Goal: Task Accomplishment & Management: Complete application form

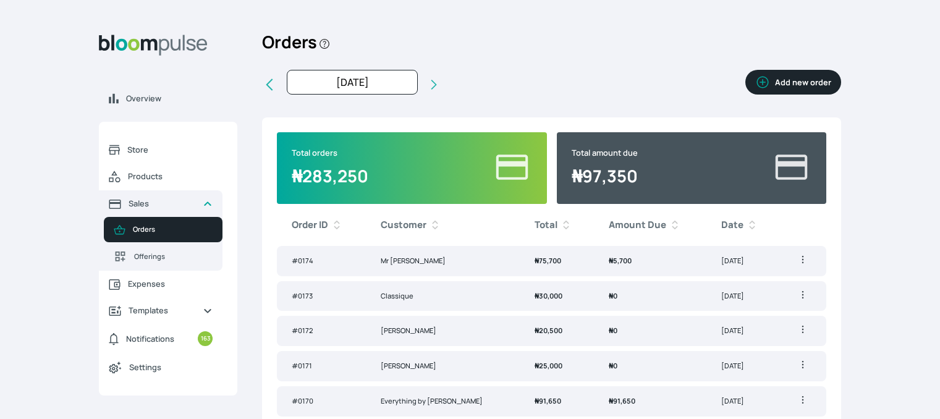
scroll to position [49, 0]
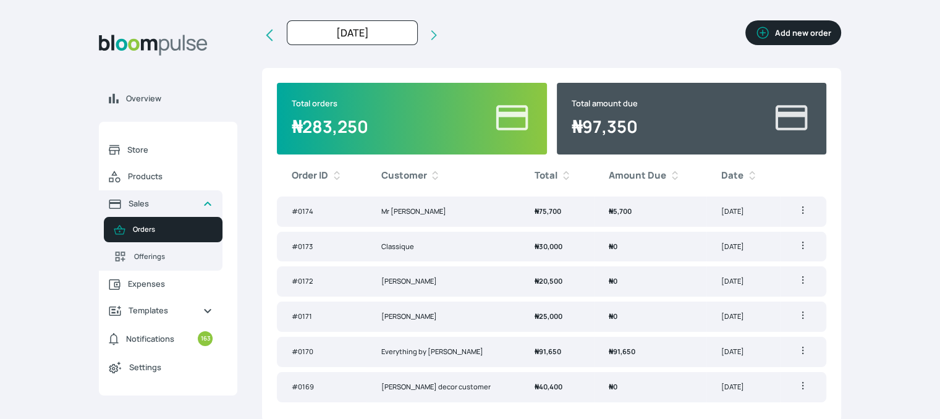
click at [794, 38] on button "Add new order" at bounding box center [794, 32] width 96 height 25
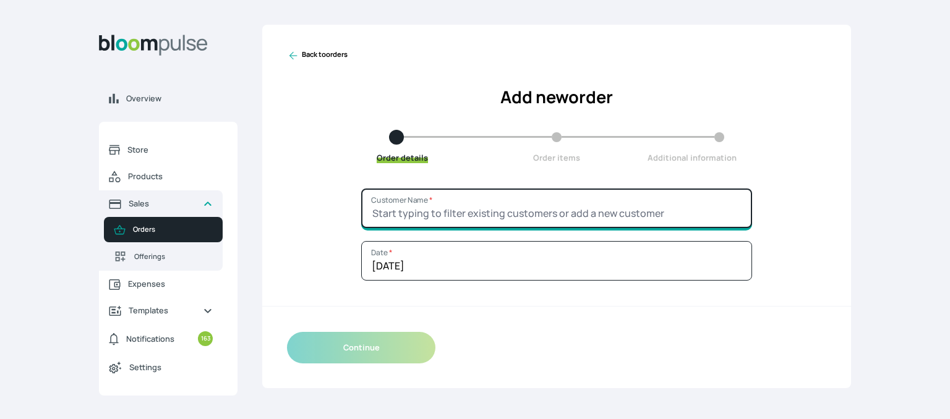
click at [447, 212] on input "Customer Name *" at bounding box center [556, 209] width 391 height 40
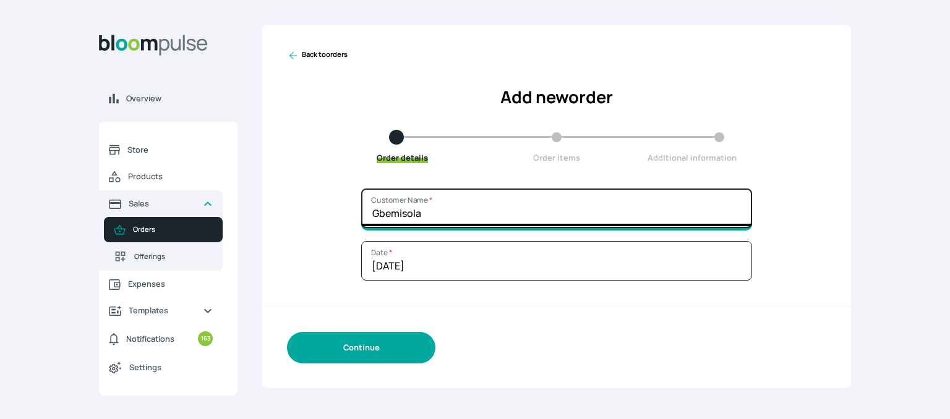
type input "Gbemisola"
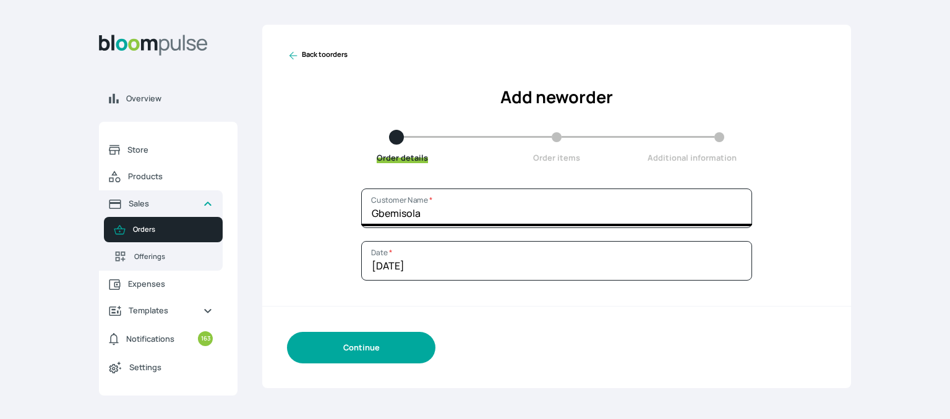
click at [375, 356] on button "Continue" at bounding box center [361, 348] width 148 height 32
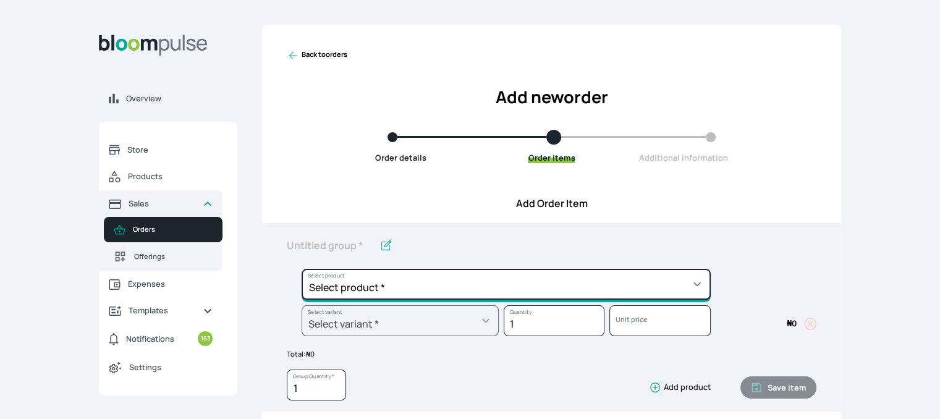
click at [403, 292] on select "Select product * Cake Decoration for 8inches High Chocolate oil based Round Cak…" at bounding box center [506, 284] width 409 height 31
select select "49426e7e-6d78-4aff-80b2-0dfc408de078"
click at [302, 269] on select "Select product * Cake Decoration for 8inches High Chocolate oil based Round Cak…" at bounding box center [506, 284] width 409 height 31
type input "Vanilla oil based Round Cake"
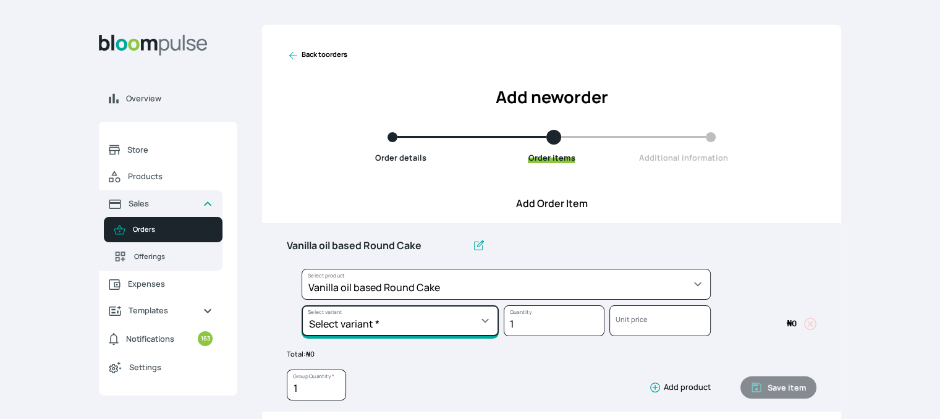
click at [406, 324] on select "Select variant * 10inches 11inches 12inches 6inches 7inches 8inches 9inches" at bounding box center [400, 320] width 197 height 31
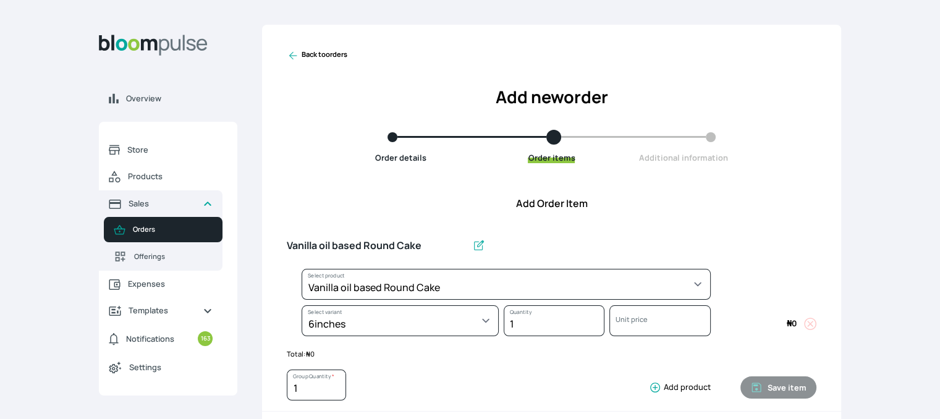
select select "49426e7e-6d78-4aff-80b2-0dfc408de078"
select select "99749d96-3b79-40b0-9bc8-fa882aa5ad00"
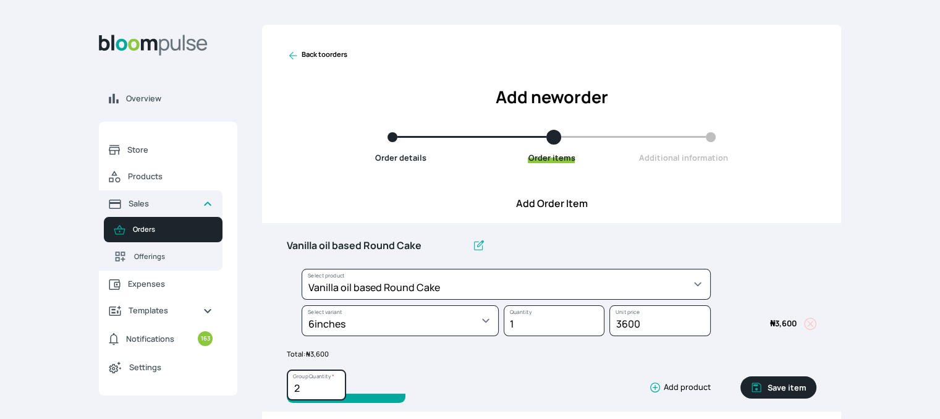
click at [335, 383] on input "2" at bounding box center [316, 385] width 59 height 31
click at [336, 383] on input "3" at bounding box center [316, 385] width 59 height 31
type input "4"
click at [337, 383] on input "4" at bounding box center [316, 385] width 59 height 31
click at [766, 386] on button "Save item" at bounding box center [779, 388] width 76 height 22
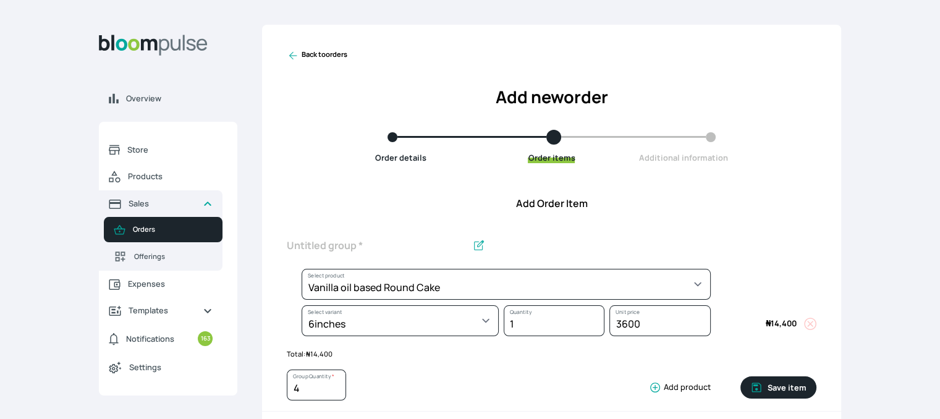
type input "1"
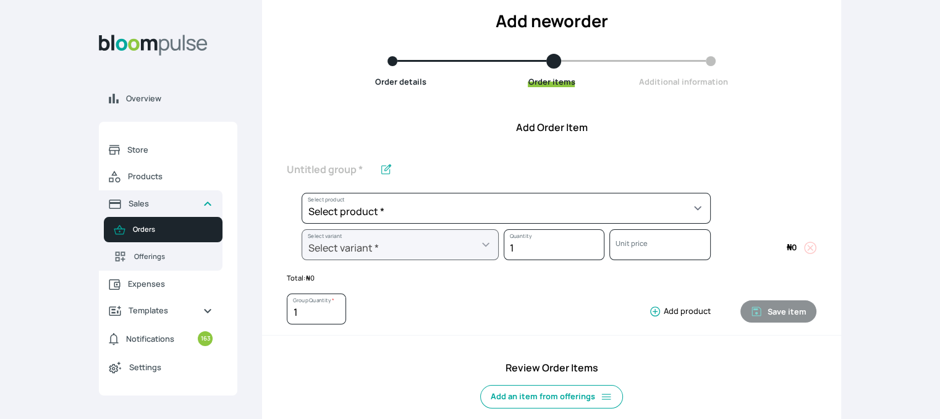
scroll to position [79, 0]
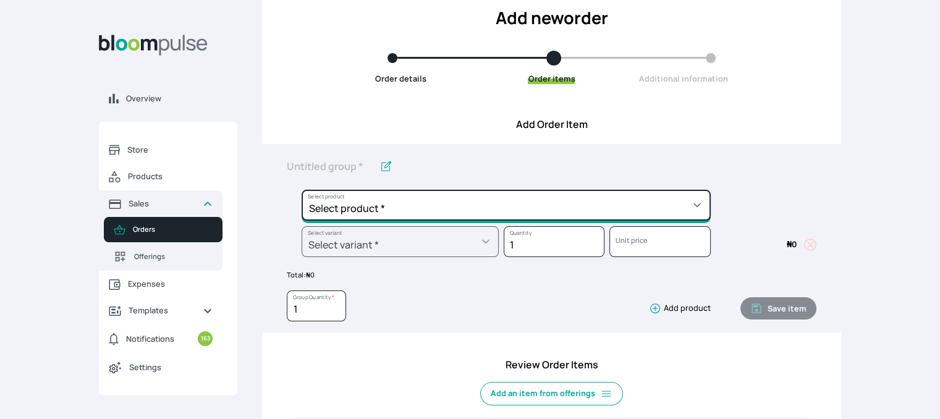
click at [702, 208] on select "Select product * Cake Decoration for 8inches High Chocolate oil based Round Cak…" at bounding box center [506, 205] width 409 height 31
select select "83f82b0c-44eb-4ac8-bd97-27faddcd7e30"
click at [302, 190] on select "Select product * Cake Decoration for 8inches High Chocolate oil based Round Cak…" at bounding box center [506, 205] width 409 height 31
type input "Whipped Cream Frosting"
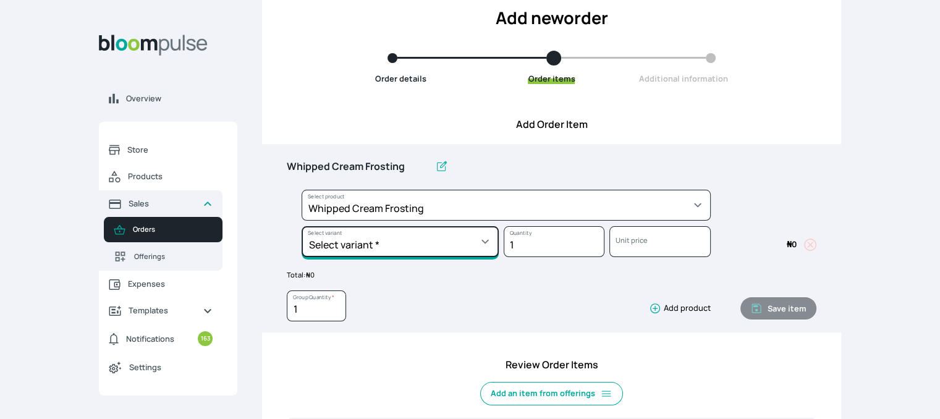
click at [480, 244] on select "Select variant * 1 cup 2 cups 3 cups 4 cups" at bounding box center [400, 241] width 197 height 31
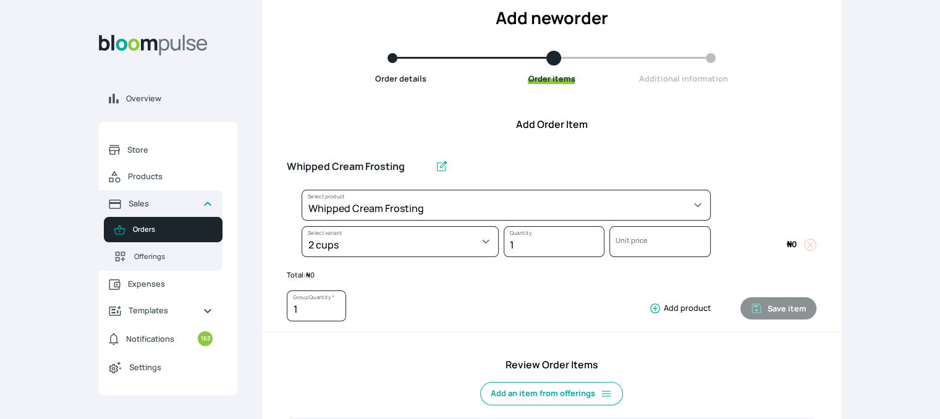
select select "83f82b0c-44eb-4ac8-bd97-27faddcd7e30"
select select "c32598fd-da48-43a0-ba15-76ca132400df"
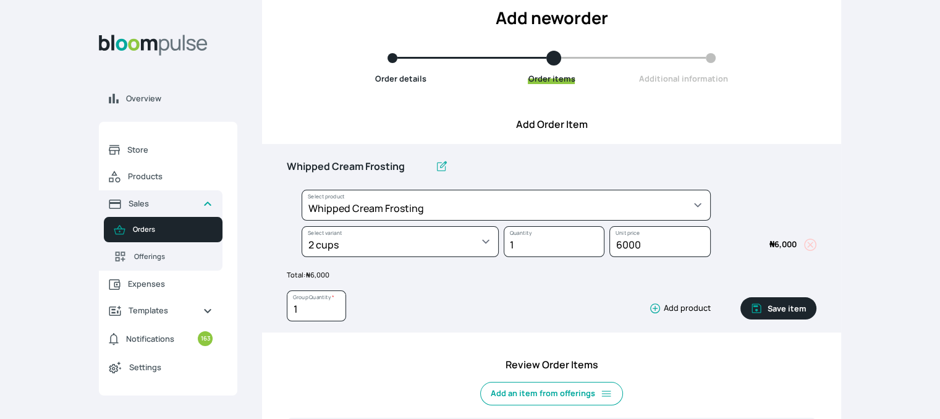
click at [785, 309] on button "Save item" at bounding box center [779, 308] width 76 height 22
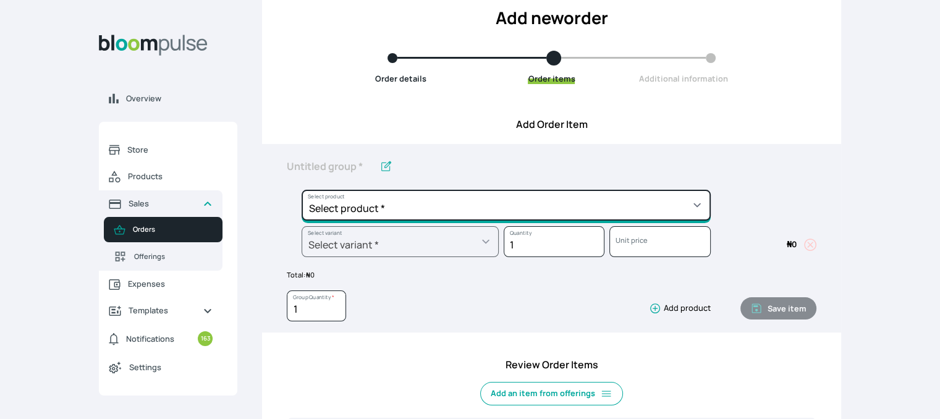
click at [678, 208] on select "Select product * Cake Decoration for 8inches High Chocolate oil based Round Cak…" at bounding box center [506, 205] width 409 height 31
select select "023b730d-bc46-477e-b7f7-d3522e7f455b"
click at [302, 190] on select "Select product * Cake Decoration for 8inches High Chocolate oil based Round Cak…" at bounding box center [506, 205] width 409 height 31
type input "Cake Decoration for 8inches High"
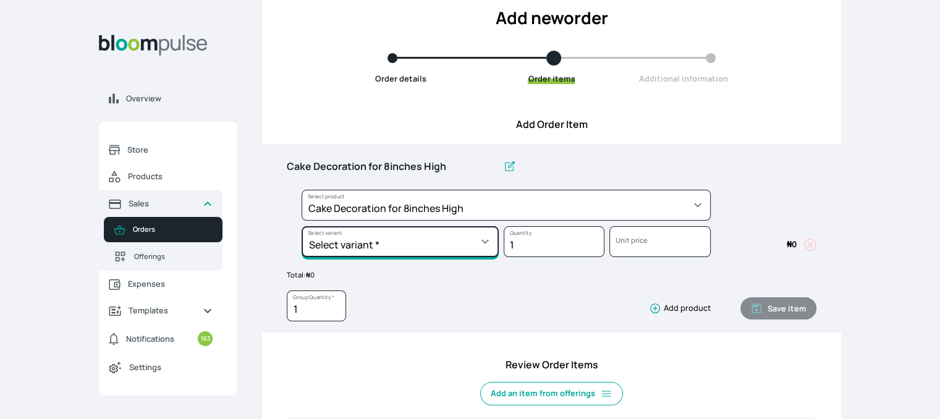
click at [460, 252] on select "Select variant * Basic Complex Regular" at bounding box center [400, 241] width 197 height 31
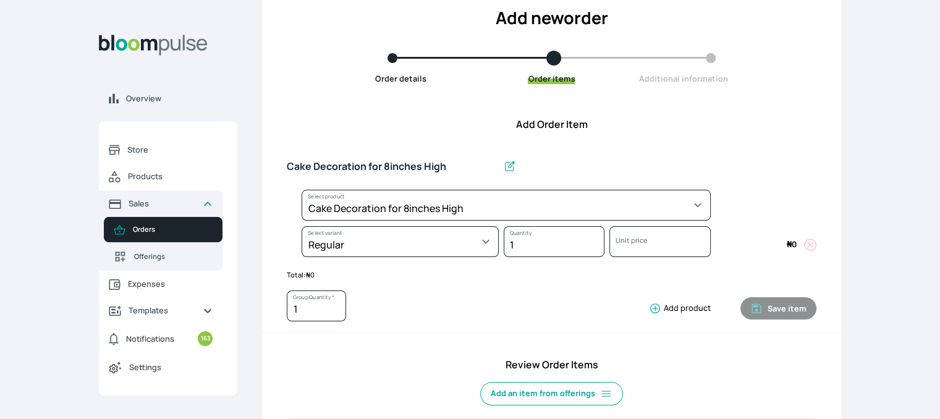
select select "023b730d-bc46-477e-b7f7-d3522e7f455b"
select select "13dbb06e-f851-45db-a0d6-3609ea7c0f11"
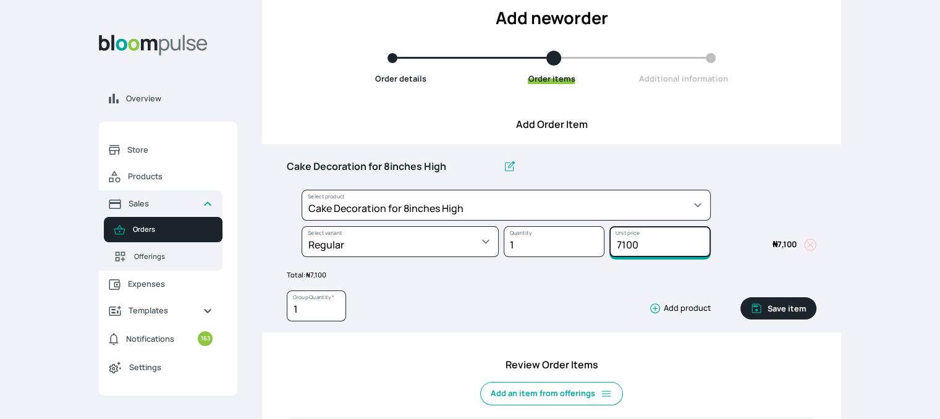
drag, startPoint x: 641, startPoint y: 242, endPoint x: 616, endPoint y: 243, distance: 25.4
click at [616, 243] on input "7100" at bounding box center [660, 241] width 101 height 31
type input "10000"
click at [787, 305] on button "Save item" at bounding box center [779, 308] width 76 height 22
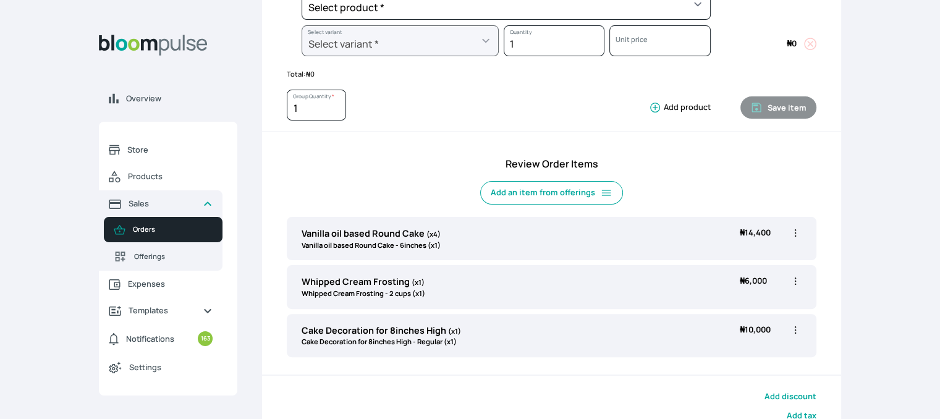
scroll to position [284, 0]
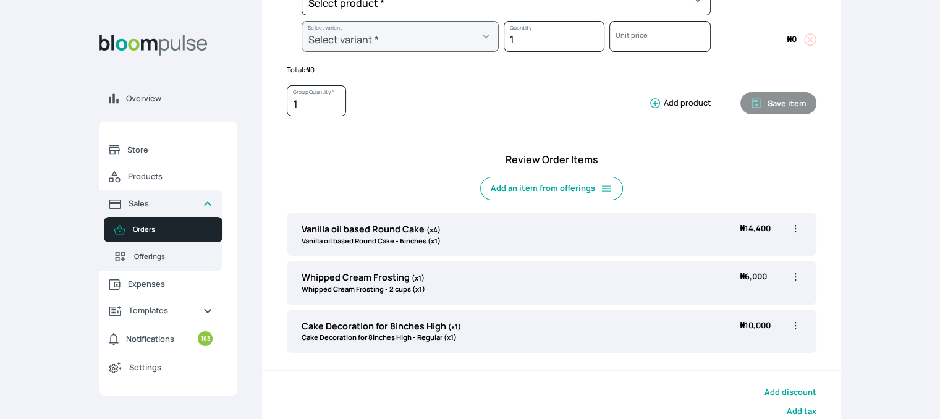
click at [796, 228] on icon "button" at bounding box center [796, 229] width 12 height 12
click at [739, 255] on span "Edit" at bounding box center [747, 254] width 89 height 12
type input "Vanilla oil based Round Cake"
type input "4"
select select "49426e7e-6d78-4aff-80b2-0dfc408de078"
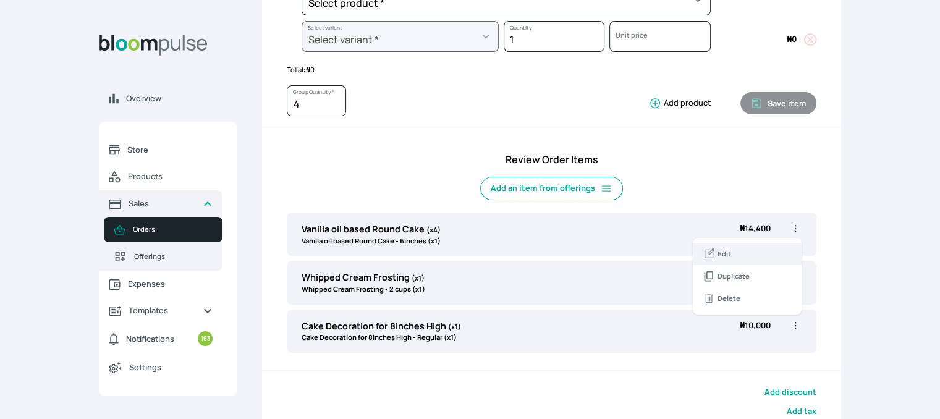
select select "99749d96-3b79-40b0-9bc8-fa882aa5ad00"
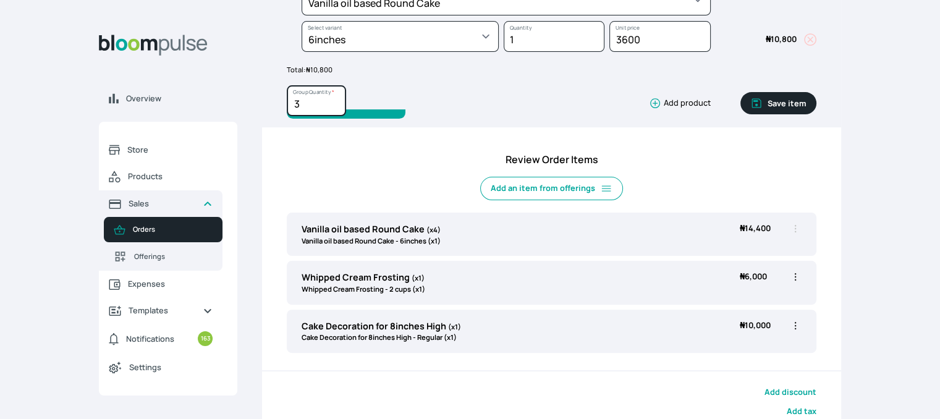
type input "3"
click at [335, 107] on input "3" at bounding box center [316, 100] width 59 height 31
click at [764, 97] on button "Save item" at bounding box center [779, 103] width 76 height 22
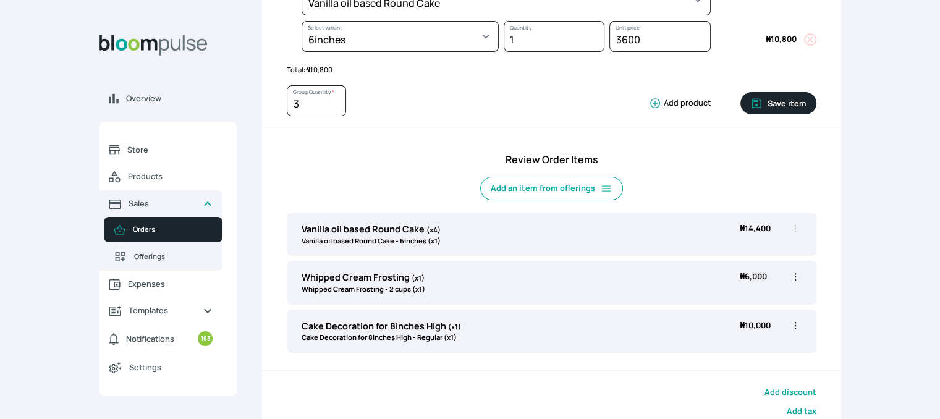
type input "1"
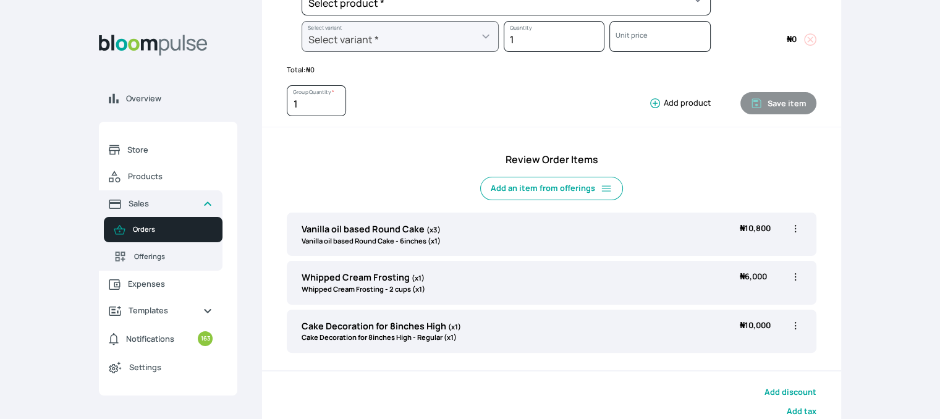
scroll to position [398, 0]
